Goal: Find specific page/section: Find specific page/section

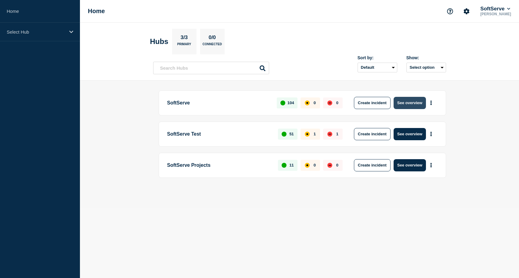
click at [410, 103] on button "See overview" at bounding box center [410, 103] width 32 height 12
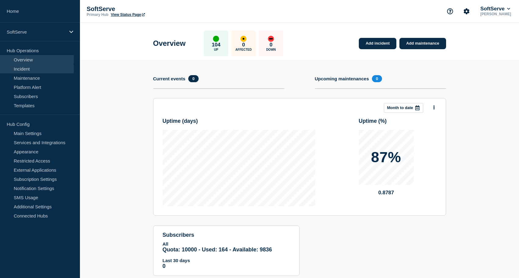
click at [30, 68] on link "Incident" at bounding box center [37, 68] width 74 height 9
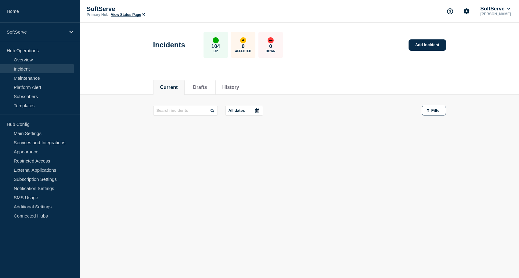
click at [121, 75] on div "Current Drafts History" at bounding box center [299, 84] width 439 height 21
click at [225, 90] on li "History" at bounding box center [230, 87] width 31 height 15
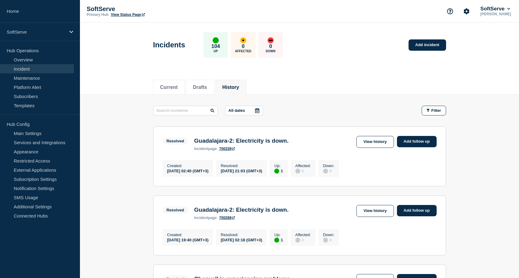
click at [121, 75] on div "Current Drafts History" at bounding box center [299, 84] width 439 height 21
click at [24, 17] on link "Home" at bounding box center [40, 11] width 80 height 23
